Goal: Task Accomplishment & Management: Use online tool/utility

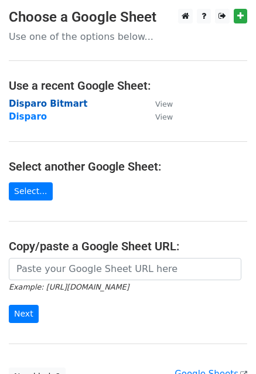
click at [32, 102] on strong "Disparo Bitmart" at bounding box center [48, 103] width 78 height 11
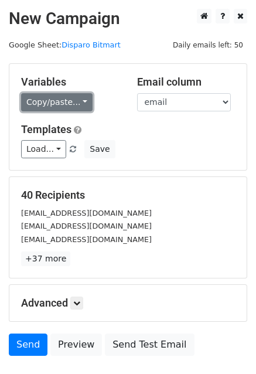
click at [66, 101] on link "Copy/paste..." at bounding box center [56, 102] width 71 height 18
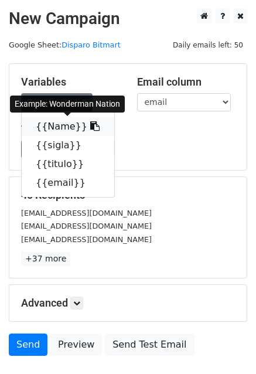
click at [56, 126] on link "{{Name}}" at bounding box center [68, 126] width 93 height 19
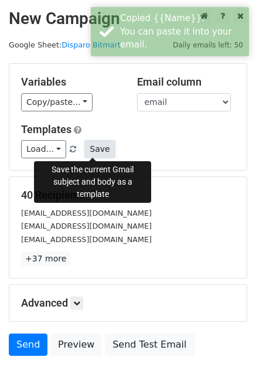
click at [99, 142] on button "Save" at bounding box center [99, 149] width 30 height 18
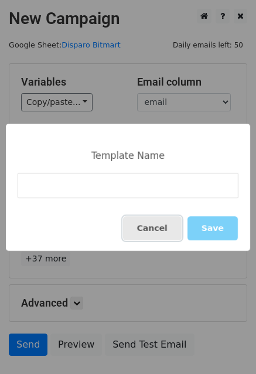
click at [150, 233] on button "Cancel" at bounding box center [152, 228] width 59 height 24
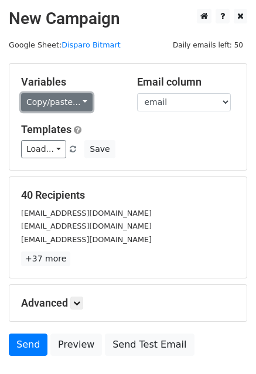
click at [73, 108] on link "Copy/paste..." at bounding box center [56, 102] width 71 height 18
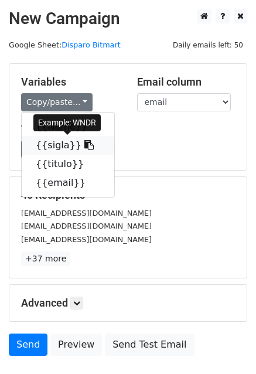
click at [61, 152] on link "{{sigla}}" at bounding box center [68, 145] width 93 height 19
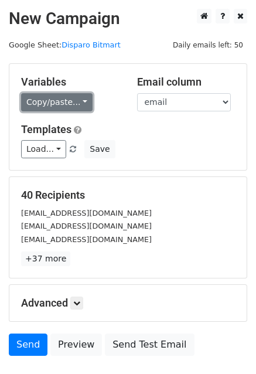
click at [66, 102] on link "Copy/paste..." at bounding box center [56, 102] width 71 height 18
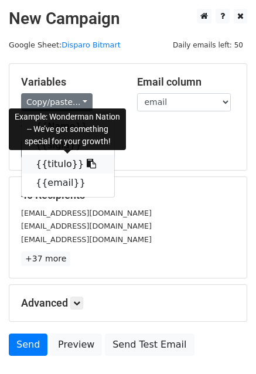
click at [45, 163] on link "{{titulo}}" at bounding box center [68, 164] width 93 height 19
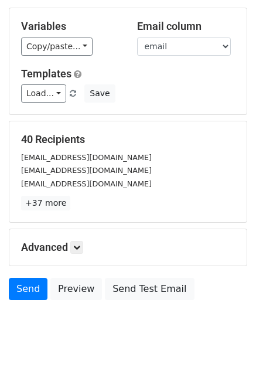
scroll to position [59, 0]
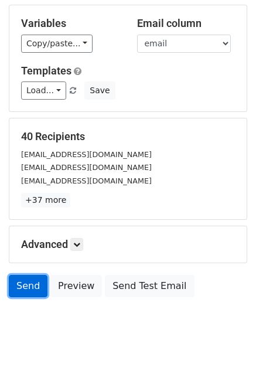
click at [25, 288] on link "Send" at bounding box center [28, 286] width 39 height 22
